Goal: Information Seeking & Learning: Learn about a topic

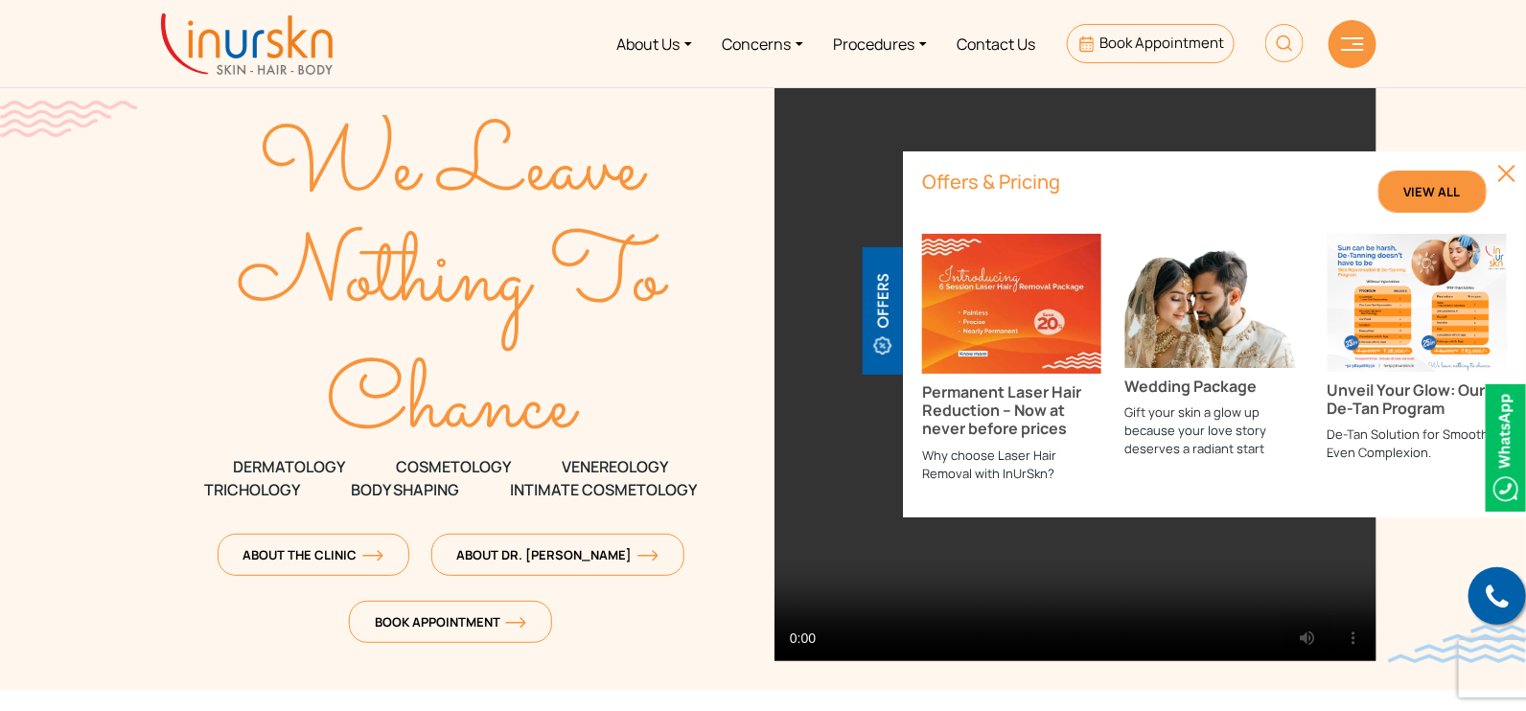
click at [1419, 183] on span "View All" at bounding box center [1433, 191] width 57 height 17
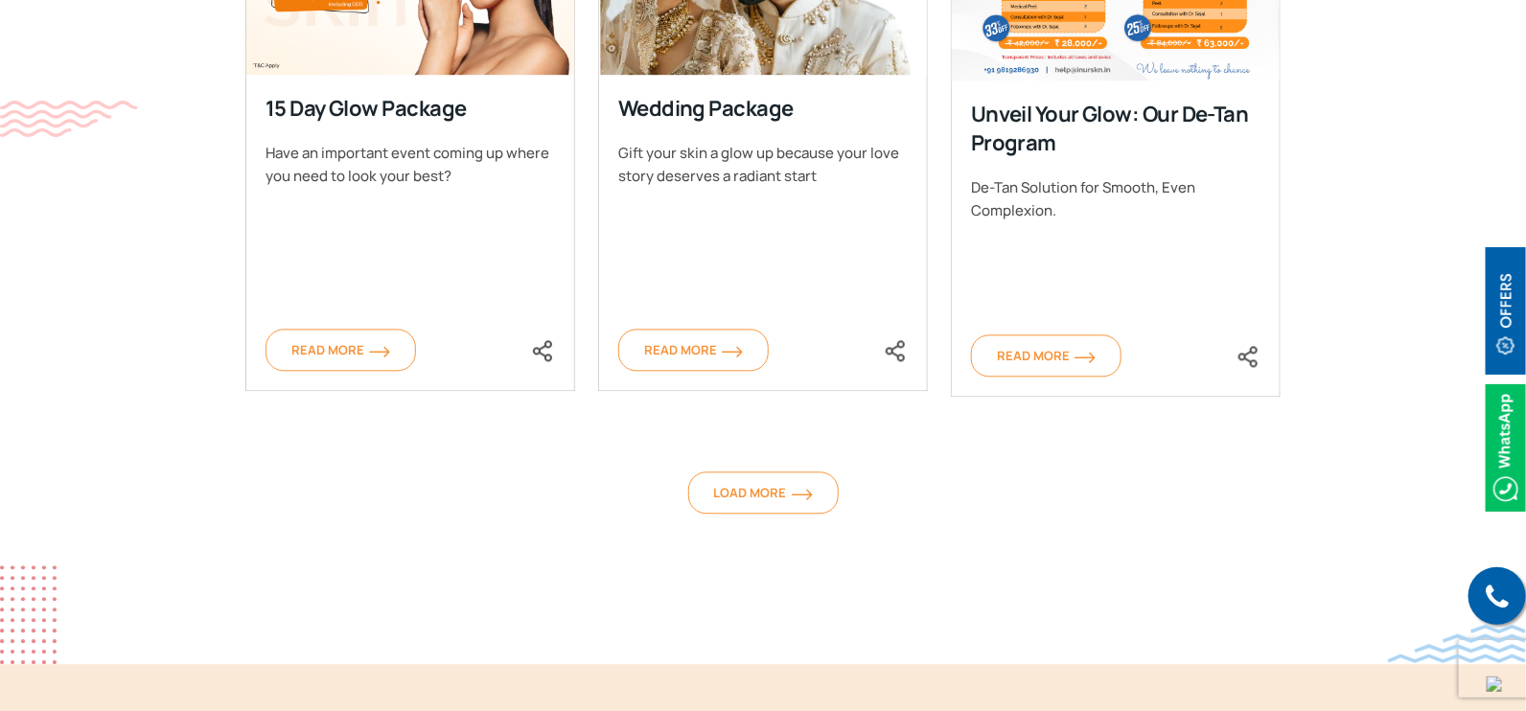
scroll to position [1917, 0]
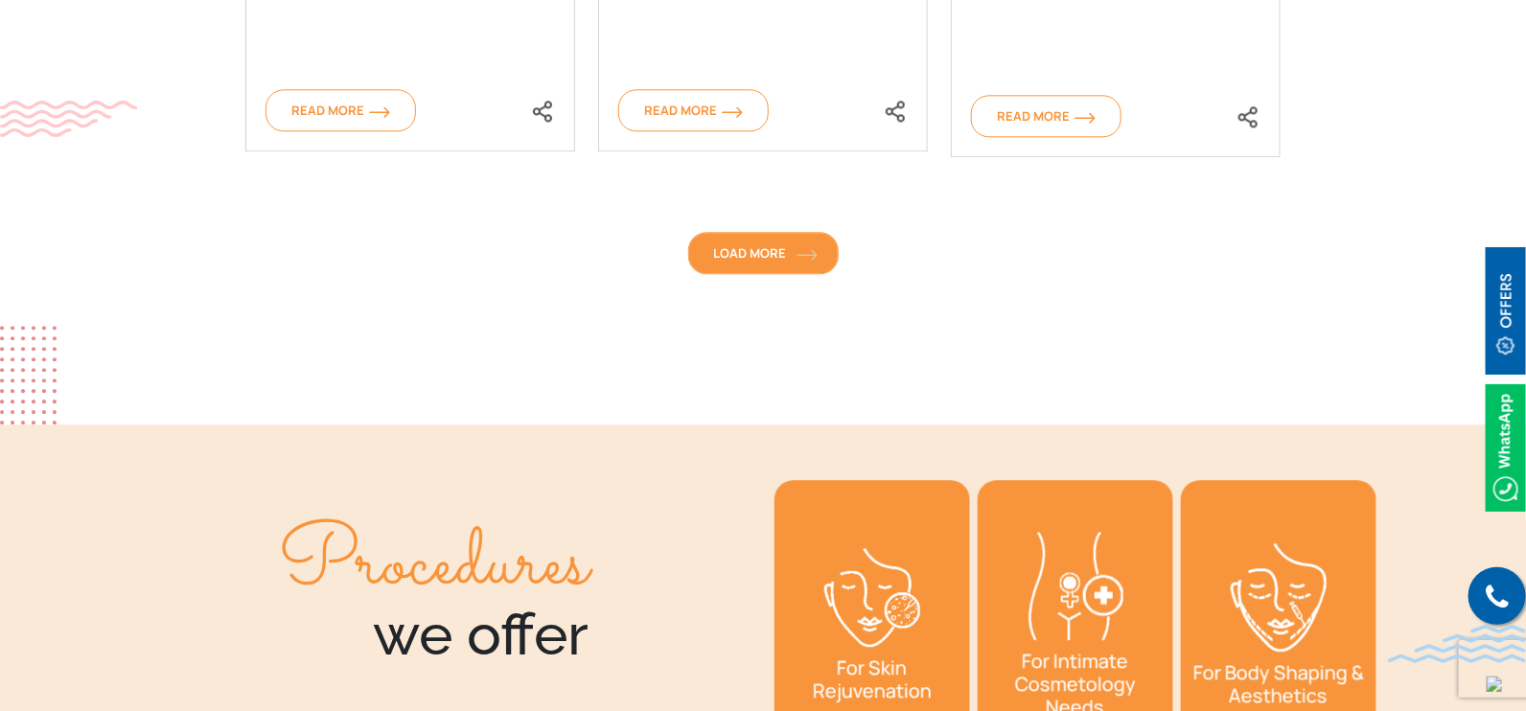
click at [701, 232] on link "Load More" at bounding box center [763, 253] width 151 height 42
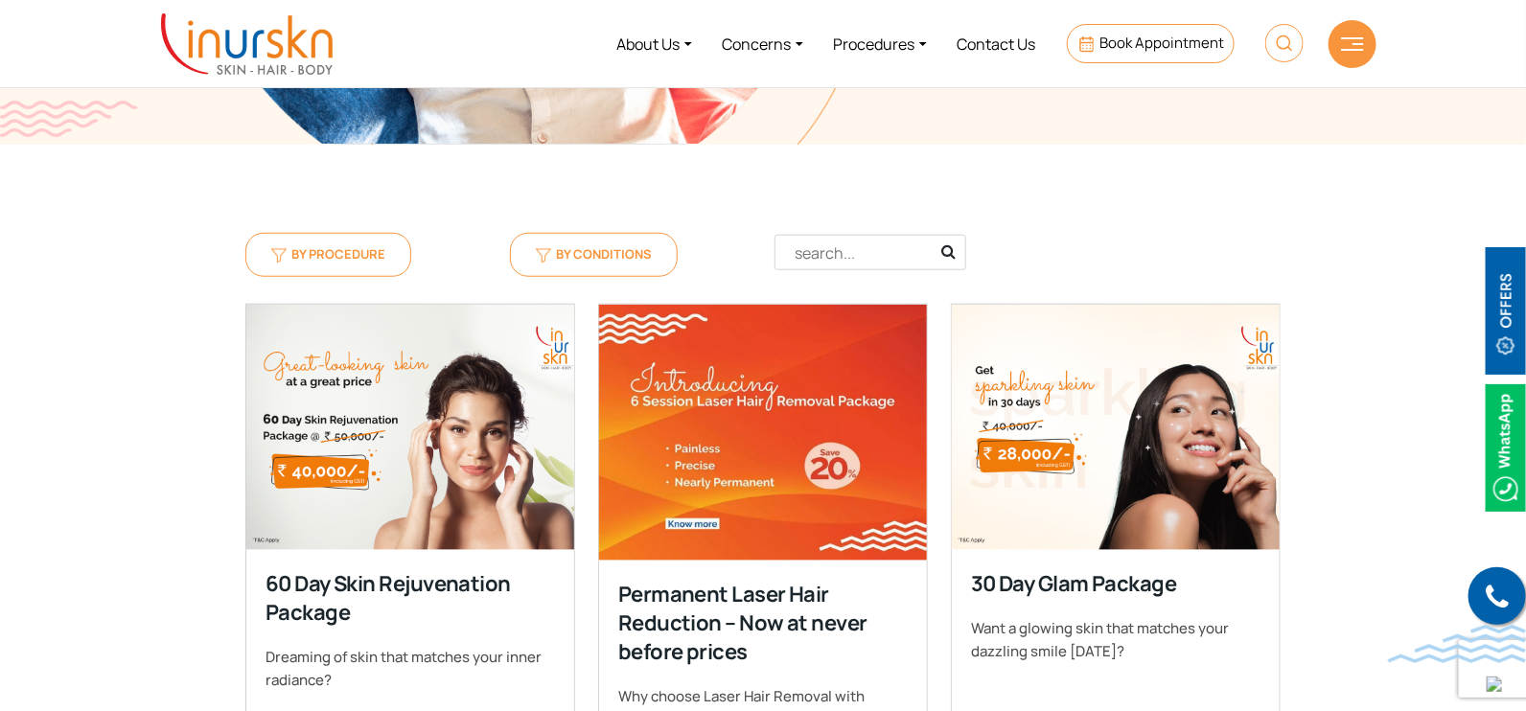
scroll to position [1199, 0]
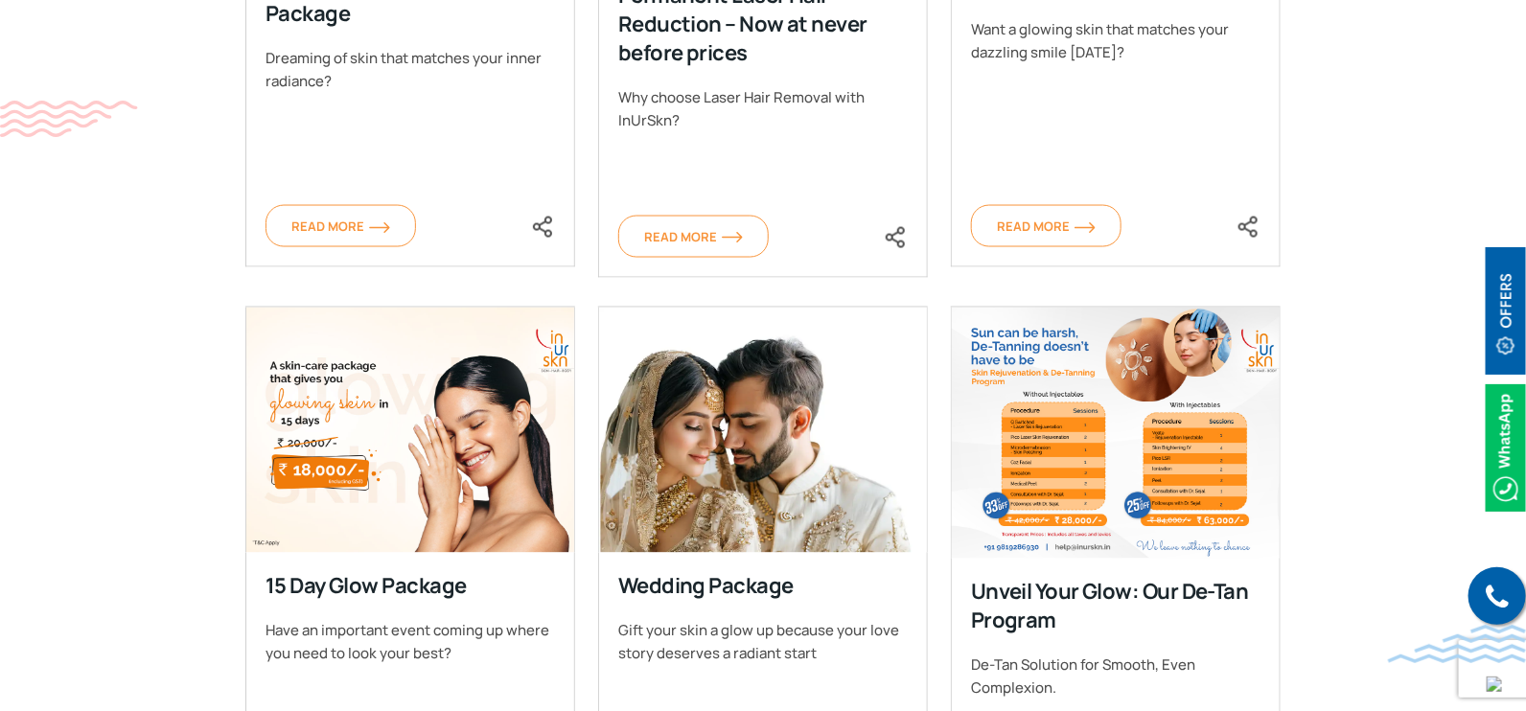
drag, startPoint x: 43, startPoint y: 298, endPoint x: 54, endPoint y: 294, distance: 11.2
click at [50, 297] on section "By Procedure By Conditions Clear Filter Filter Acne Treatments Aesthetic Progra…" at bounding box center [763, 644] width 1526 height 2196
click at [98, 263] on section "By Procedure By Conditions Clear Filter Filter Acne Treatments Aesthetic Progra…" at bounding box center [763, 644] width 1526 height 2196
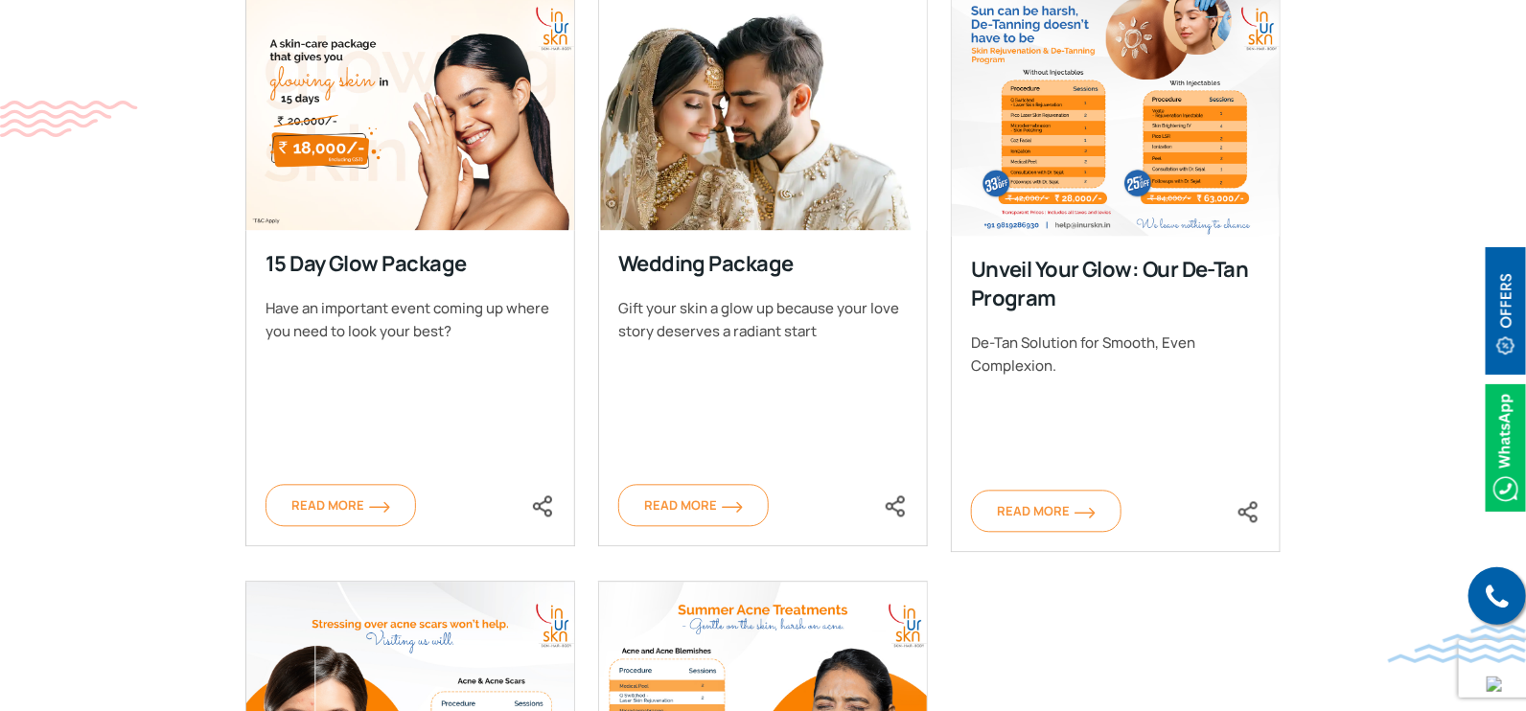
scroll to position [1557, 0]
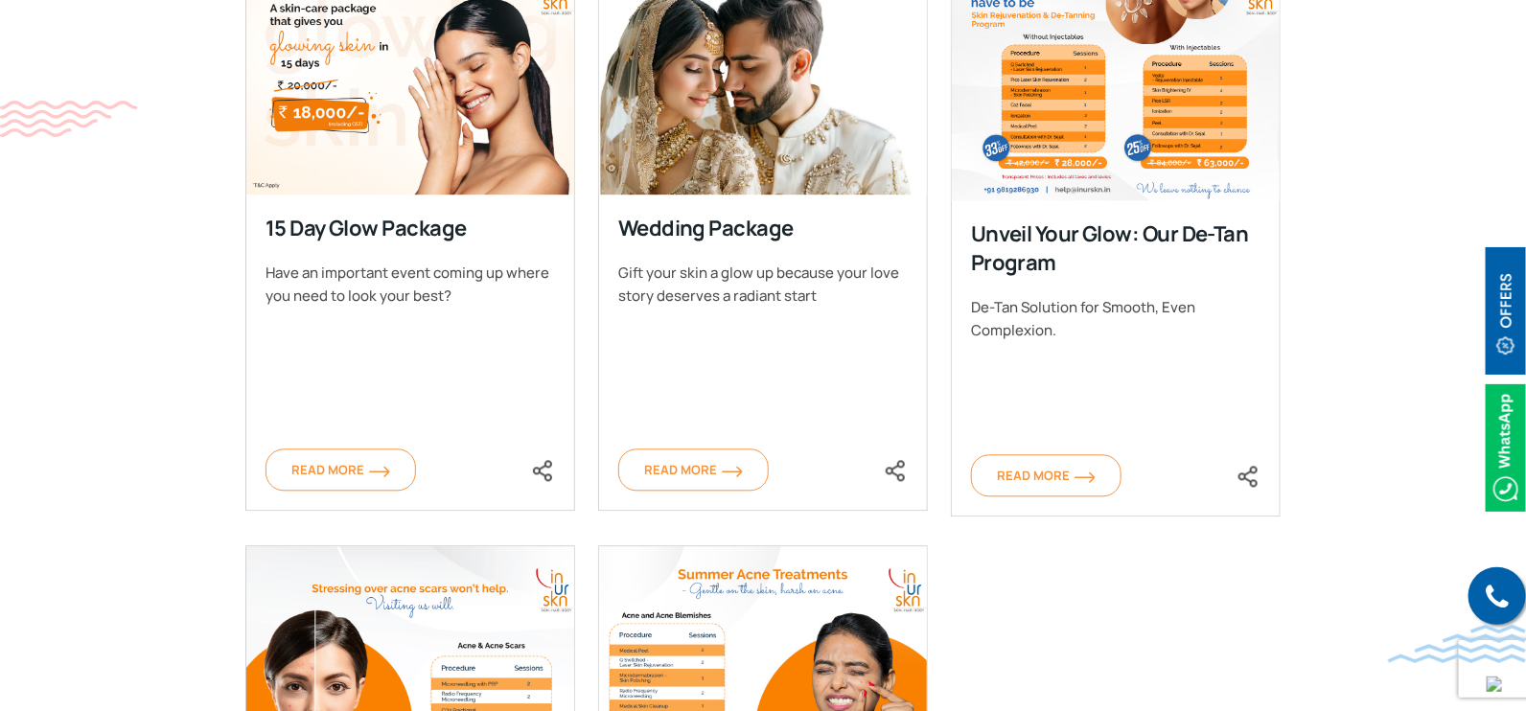
click at [179, 447] on section "By Procedure By Conditions Clear Filter Filter Acne Treatments Aesthetic Progra…" at bounding box center [763, 285] width 1526 height 2196
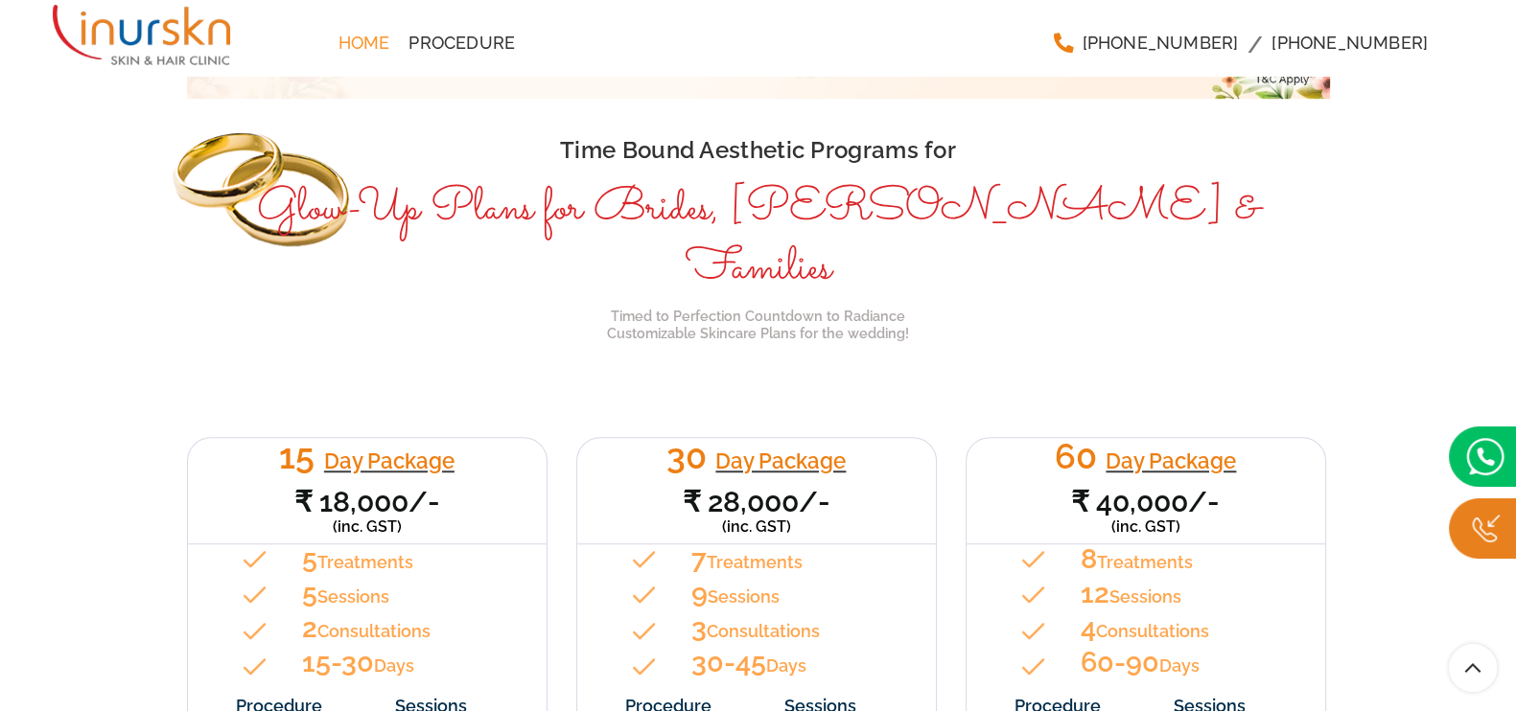
scroll to position [1797, 0]
